Goal: Complete application form

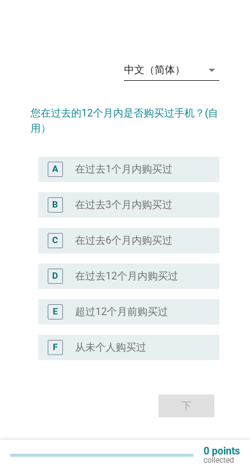
click at [214, 80] on div "中文（简体） arrow_drop_down" at bounding box center [171, 70] width 95 height 20
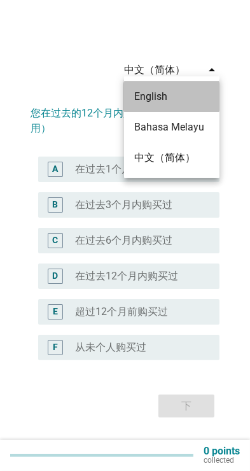
click at [153, 98] on div "English" at bounding box center [171, 96] width 75 height 15
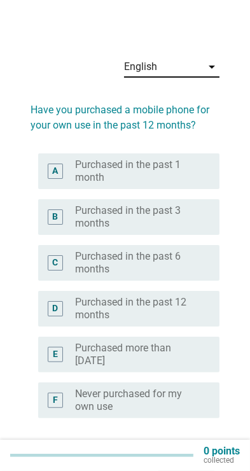
click at [183, 212] on label "Purchased in the past 3 months" at bounding box center [137, 216] width 124 height 25
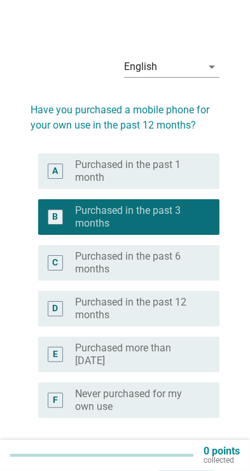
scroll to position [52, 0]
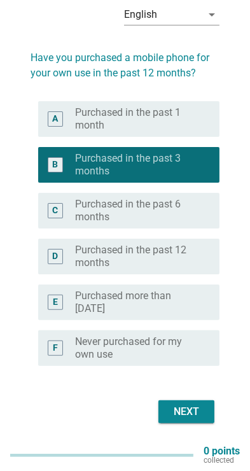
click at [192, 406] on div "Next" at bounding box center [187, 411] width 36 height 15
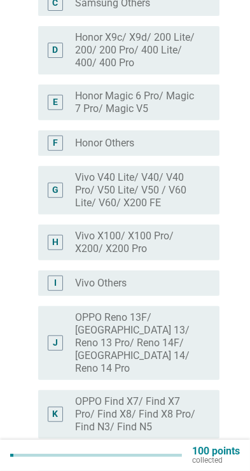
scroll to position [265, 0]
click at [179, 281] on div "radio_button_unchecked Vivo Others" at bounding box center [137, 283] width 124 height 13
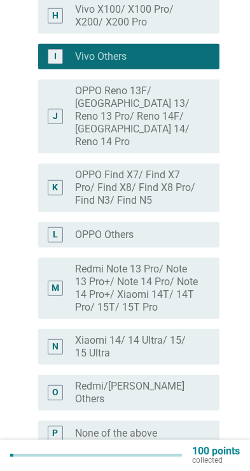
scroll to position [536, 0]
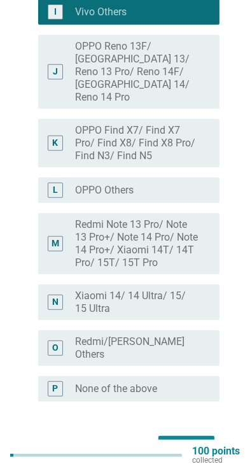
click at [186, 440] on div "Next" at bounding box center [187, 447] width 36 height 15
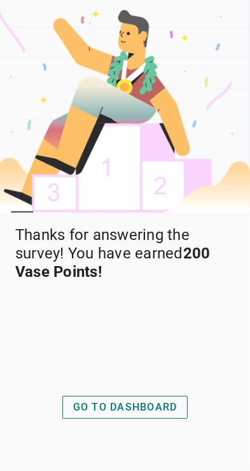
click at [142, 415] on div "GO TO DASHBOARD" at bounding box center [125, 407] width 104 height 15
